Goal: Communication & Community: Answer question/provide support

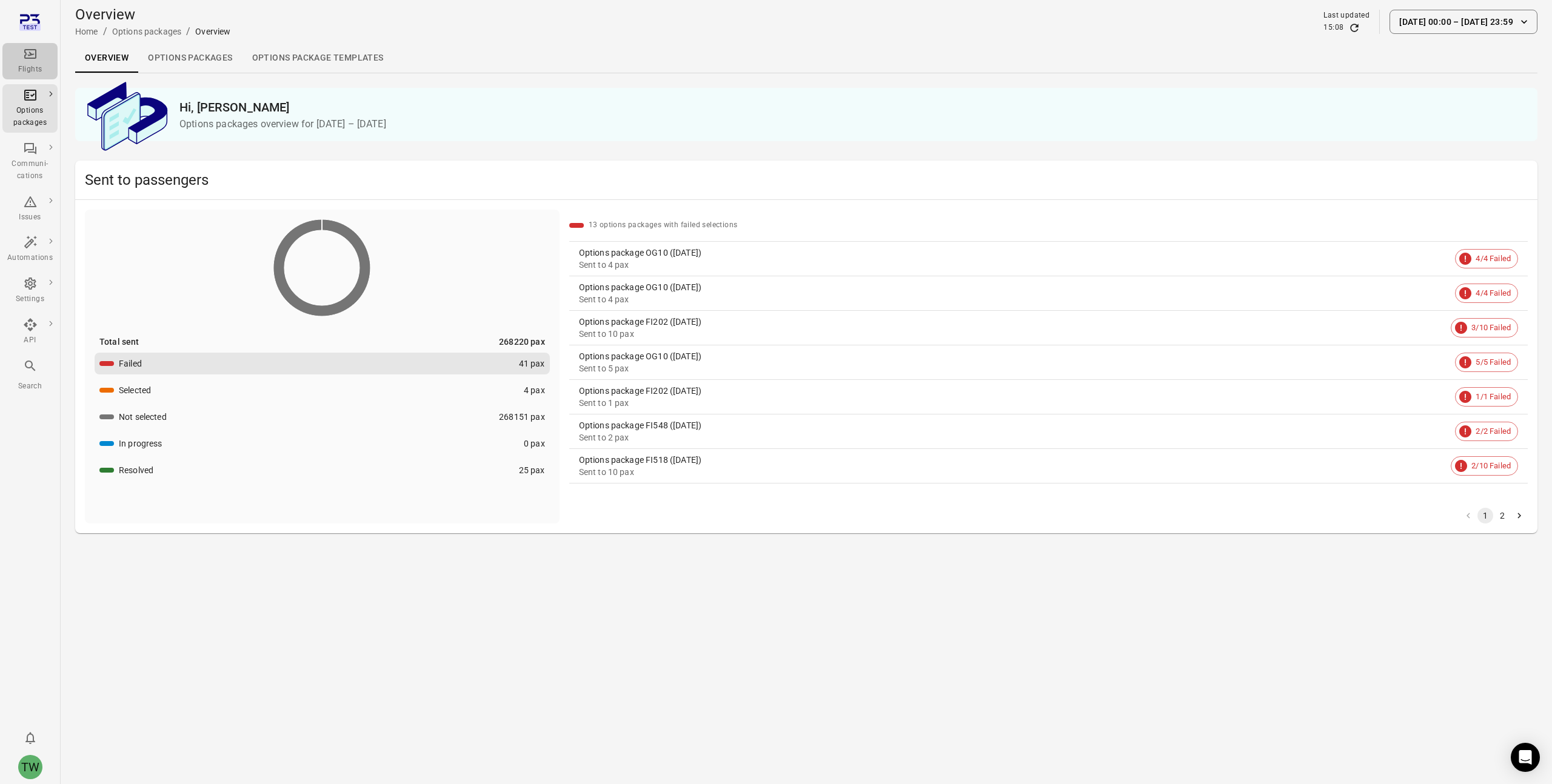
click at [25, 64] on div "Flights" at bounding box center [30, 70] width 46 height 12
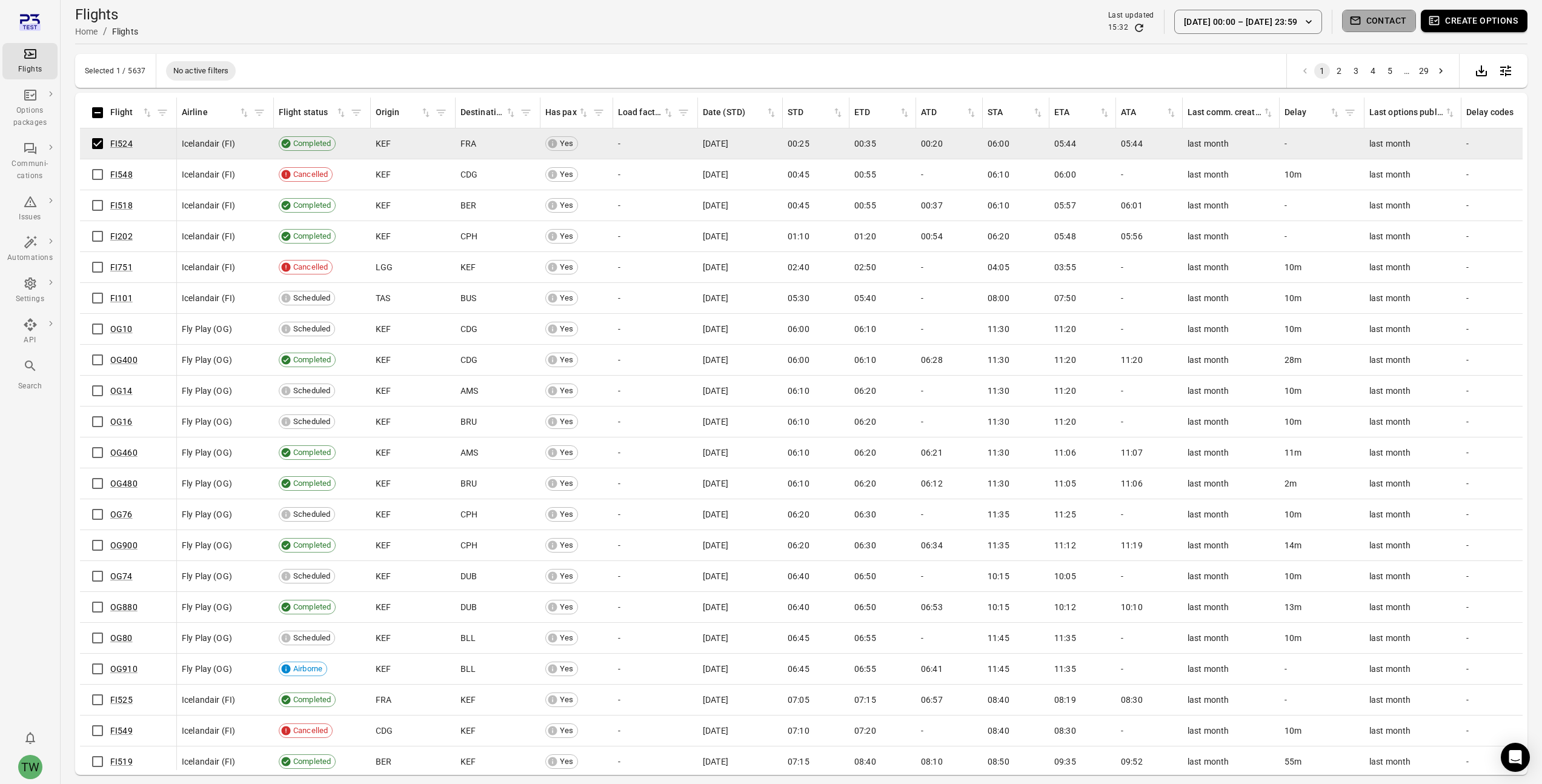
click at [1371, 25] on button "Contact" at bounding box center [1380, 20] width 75 height 22
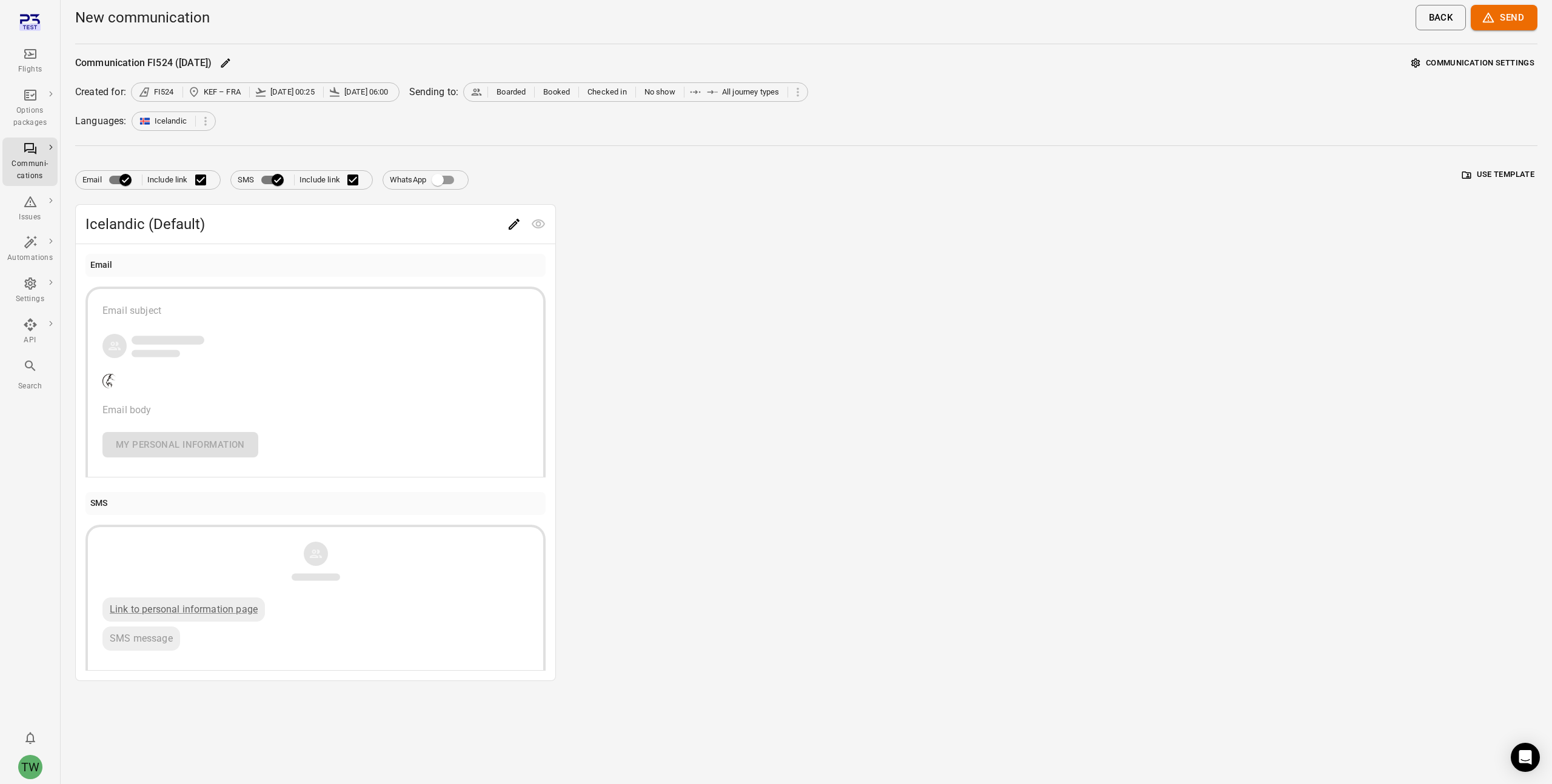
click at [518, 228] on icon "Edit" at bounding box center [513, 224] width 14 height 14
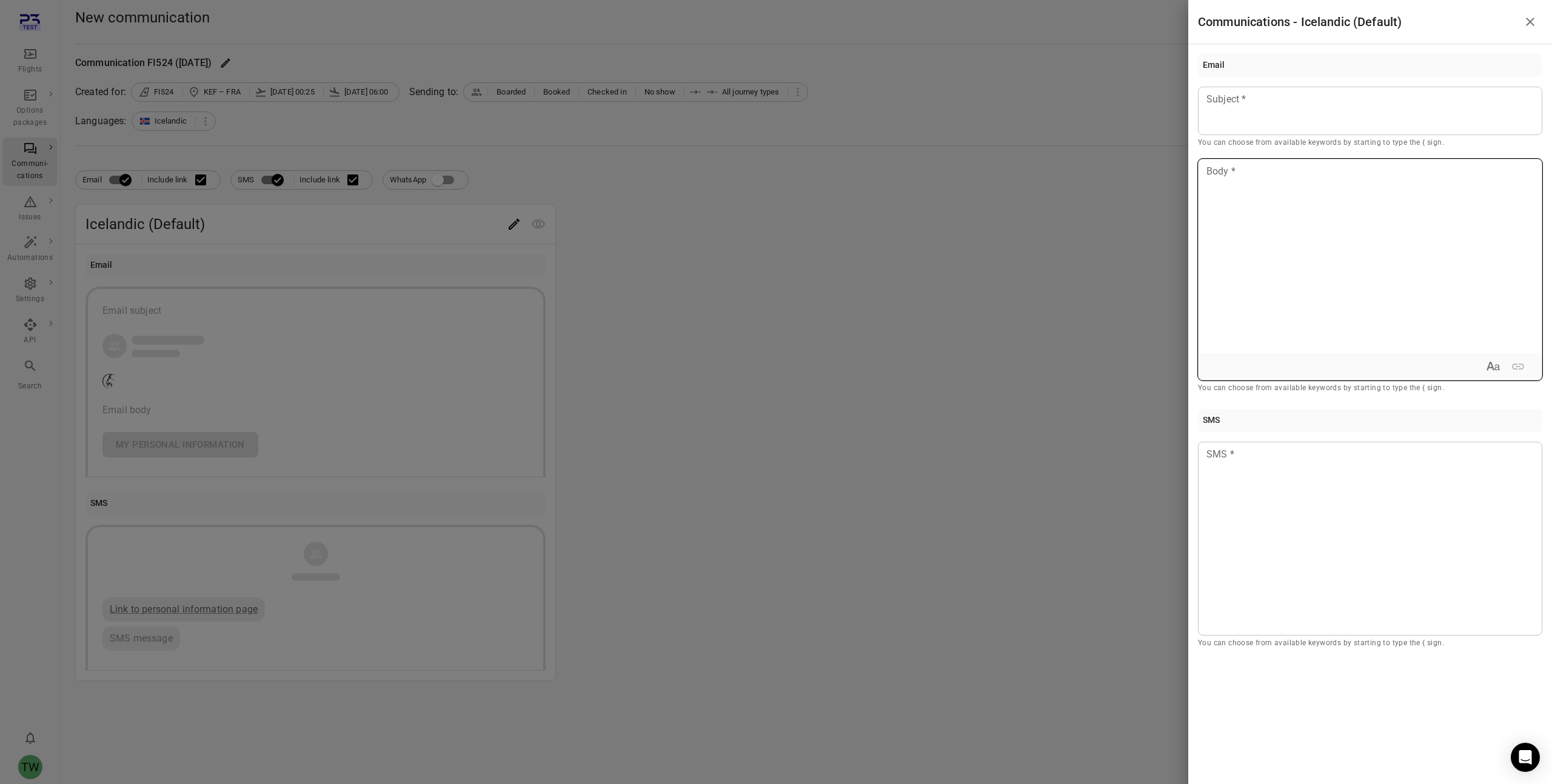
click at [1283, 204] on div at bounding box center [1370, 255] width 343 height 194
click at [1273, 107] on p at bounding box center [1370, 99] width 326 height 14
click at [1294, 188] on div "Example: [PERSON_NAME]" at bounding box center [1262, 194] width 103 height 12
